Goal: Information Seeking & Learning: Learn about a topic

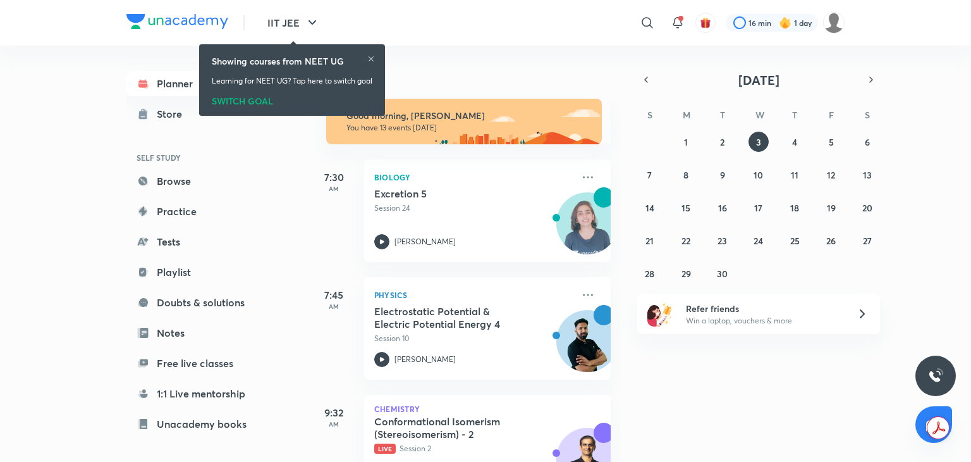
click at [374, 59] on icon at bounding box center [371, 58] width 5 height 5
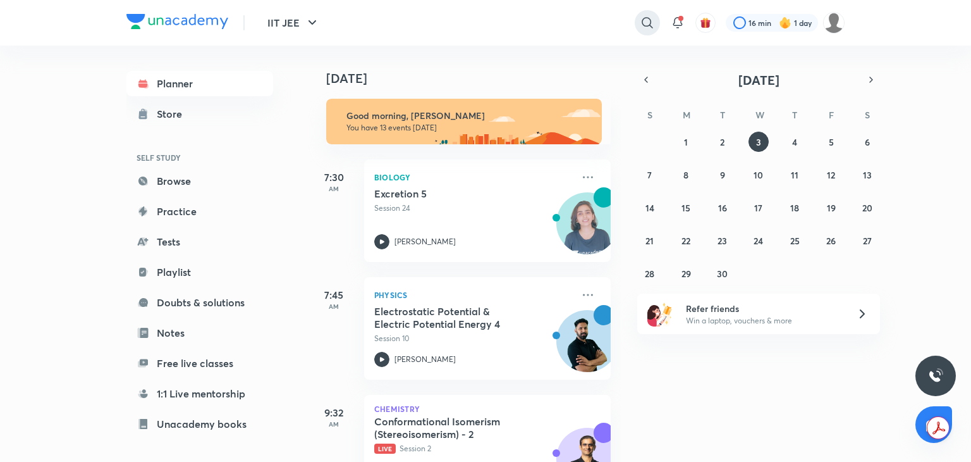
click at [650, 23] on icon at bounding box center [647, 22] width 11 height 11
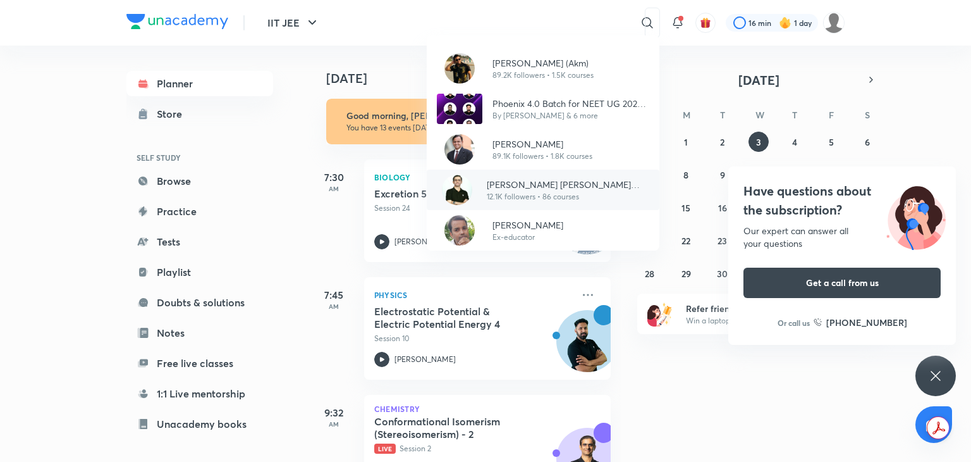
click at [485, 185] on div "Ajit Chandra Divedi (ACiD Sir) 12.1K followers • 86 courses" at bounding box center [563, 190] width 173 height 25
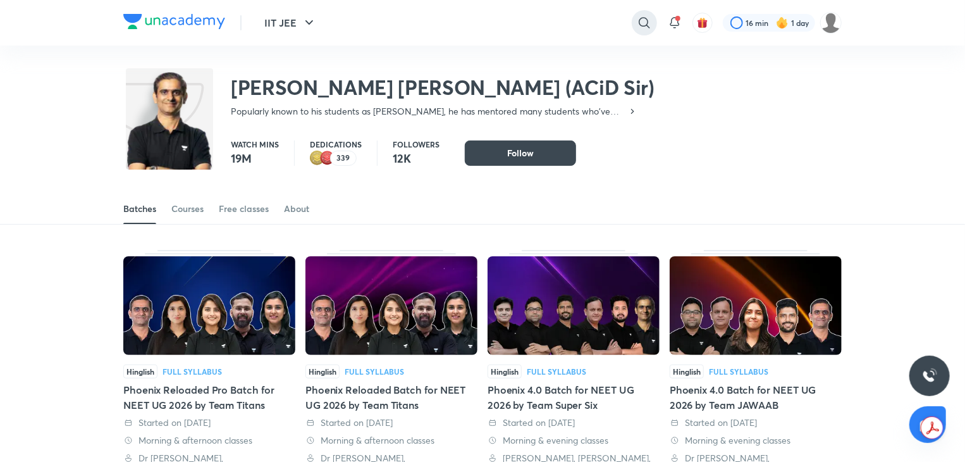
click at [646, 20] on icon at bounding box center [644, 22] width 15 height 15
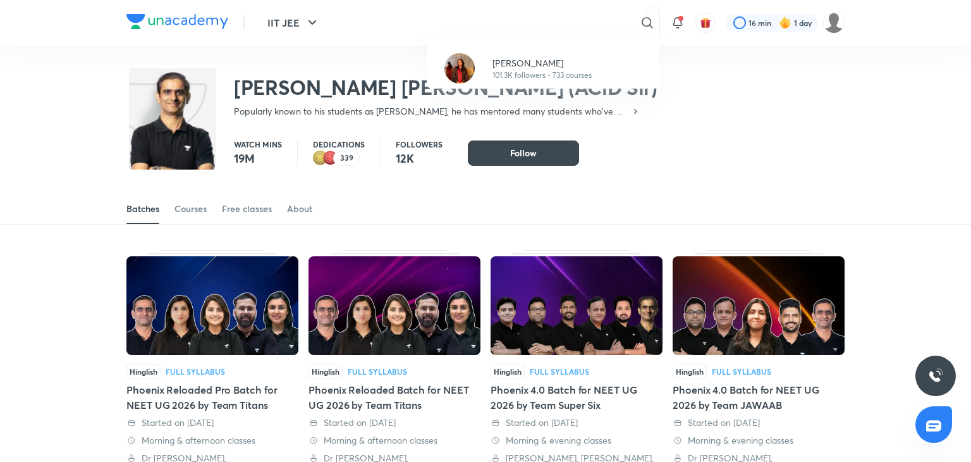
click at [559, 28] on div "Dr. Rakshita Singh 101.3K followers • 733 courses" at bounding box center [485, 231] width 971 height 462
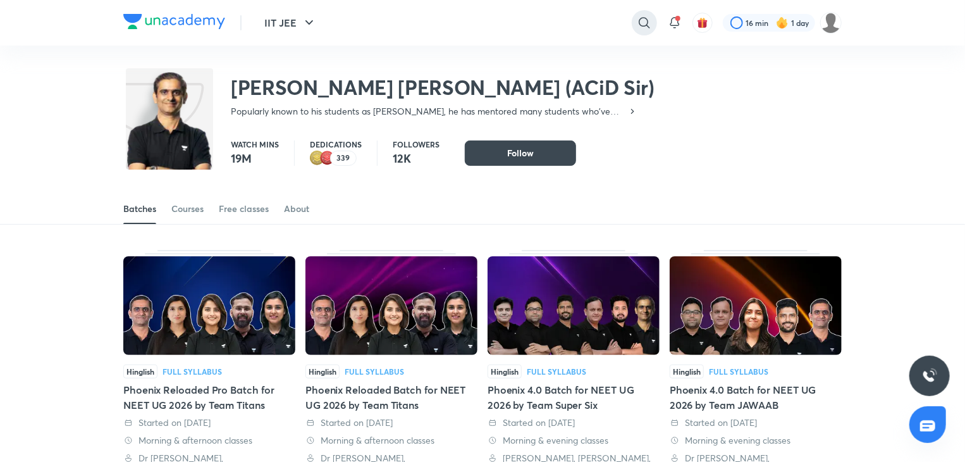
click at [650, 23] on icon at bounding box center [644, 22] width 15 height 15
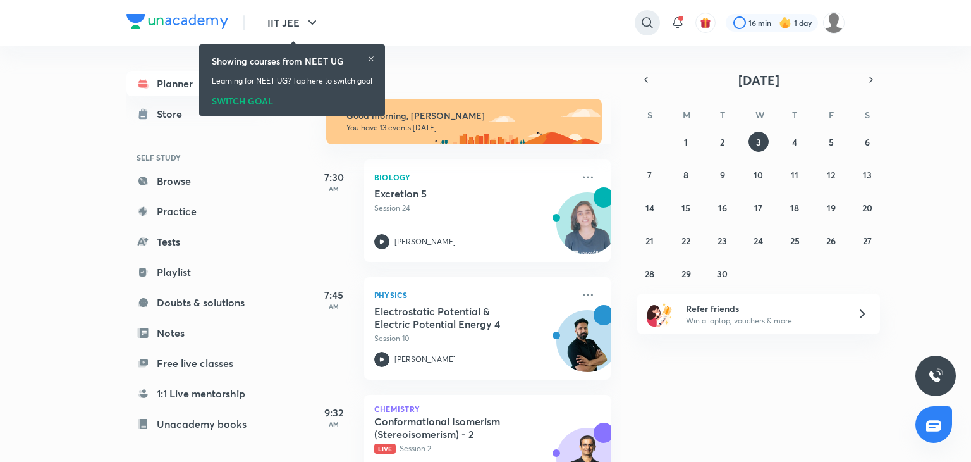
click at [645, 30] on div at bounding box center [647, 22] width 25 height 25
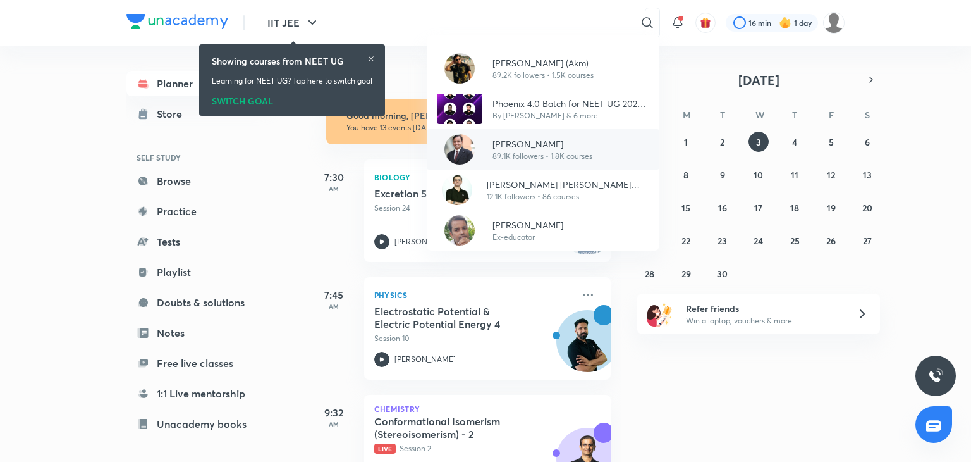
click at [572, 145] on p "[PERSON_NAME]" at bounding box center [543, 143] width 100 height 13
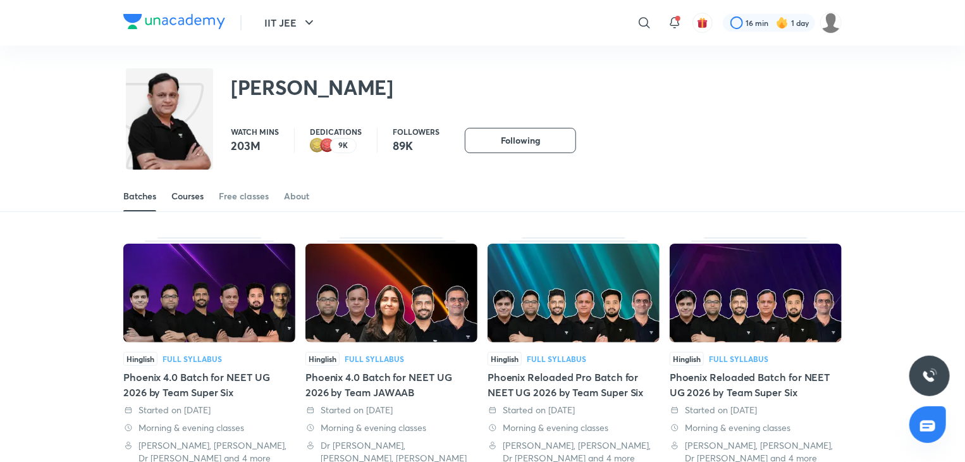
click at [188, 187] on link "Courses" at bounding box center [187, 196] width 32 height 30
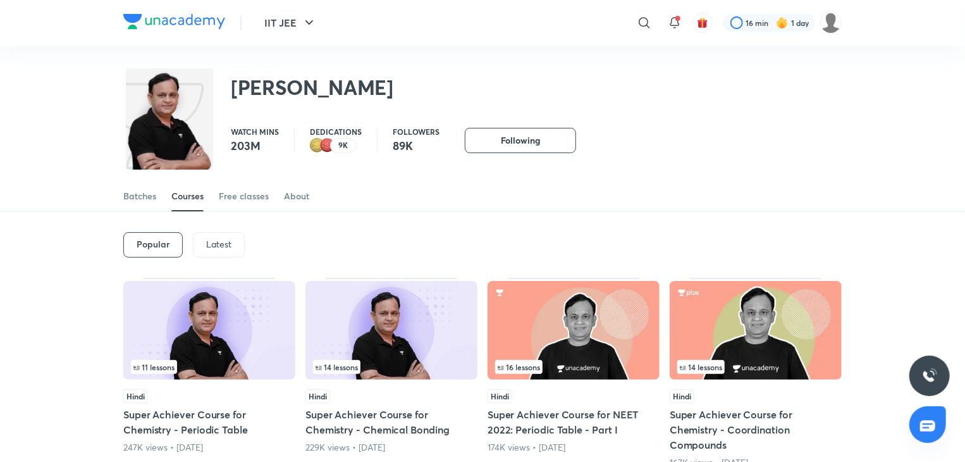
click at [229, 252] on div "Latest" at bounding box center [219, 244] width 52 height 25
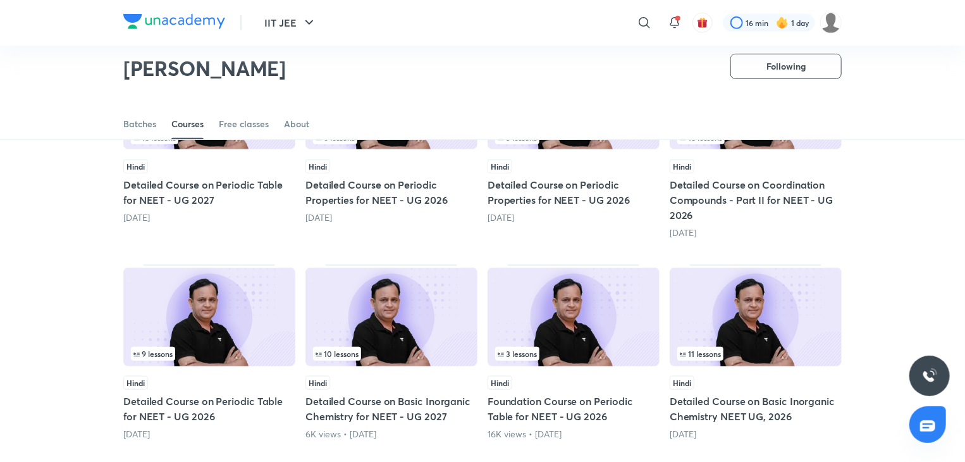
scroll to position [417, 0]
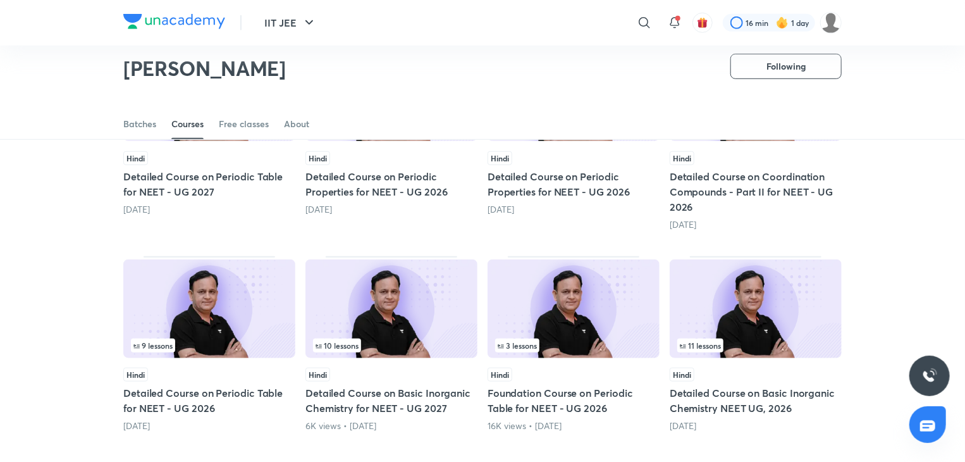
click at [243, 290] on img at bounding box center [209, 308] width 172 height 99
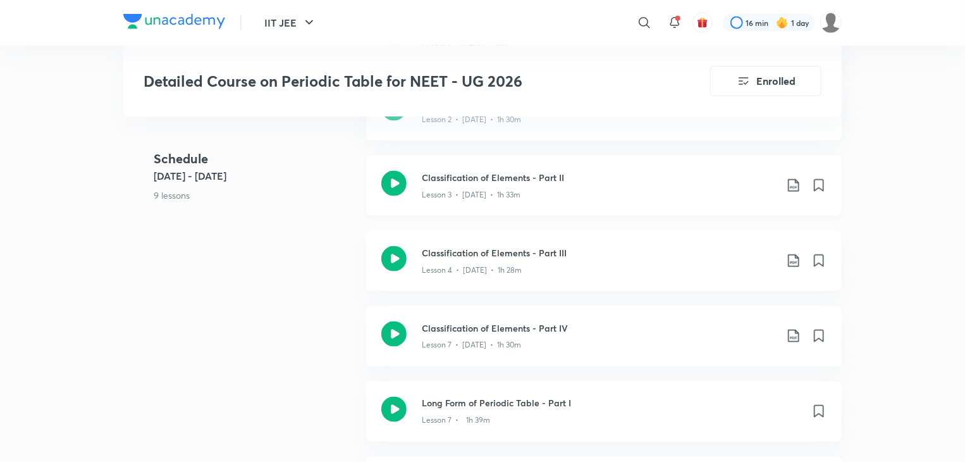
scroll to position [871, 0]
click at [391, 405] on icon at bounding box center [393, 407] width 25 height 25
